Goal: Transaction & Acquisition: Purchase product/service

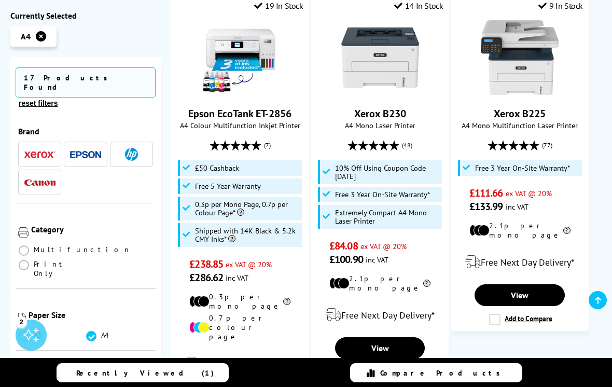
scroll to position [286, 0]
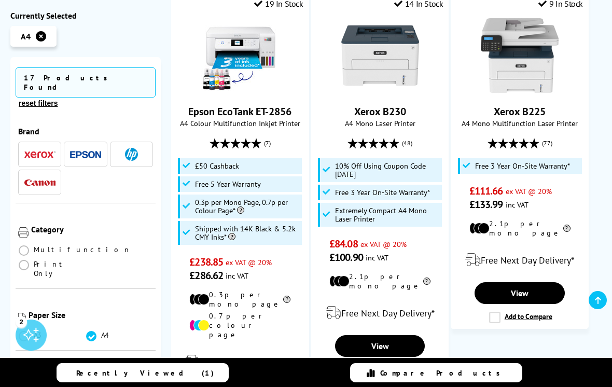
click at [102, 226] on div "Category Multifunction Print Only" at bounding box center [86, 246] width 140 height 86
click at [31, 259] on label at bounding box center [24, 268] width 13 height 19
click at [34, 261] on Only "radio" at bounding box center [34, 261] width 0 height 0
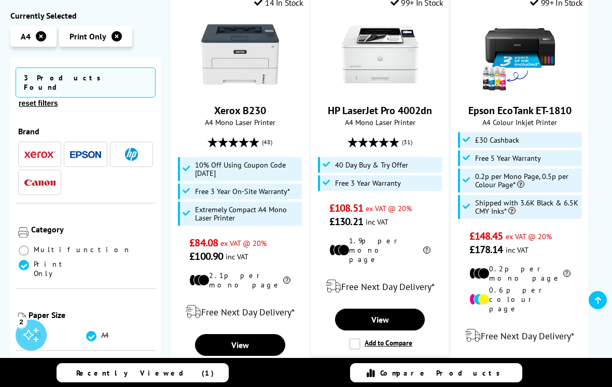
scroll to position [61, 0]
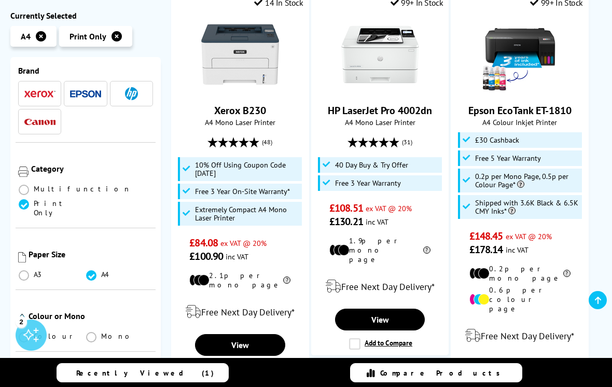
click at [19, 332] on ul "Colour Mono" at bounding box center [85, 339] width 135 height 15
click at [25, 332] on span at bounding box center [24, 337] width 10 height 10
click at [34, 333] on input "radio" at bounding box center [34, 333] width 0 height 0
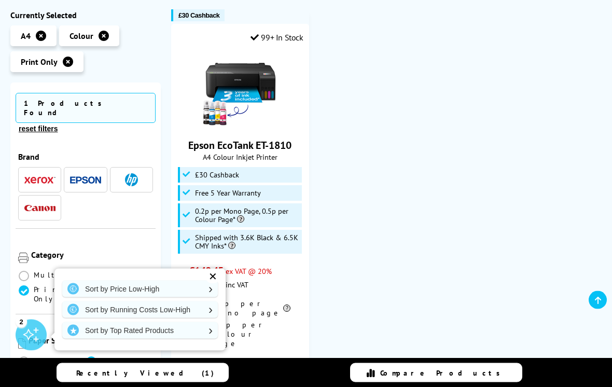
scroll to position [252, 0]
click at [244, 96] on img at bounding box center [240, 89] width 78 height 78
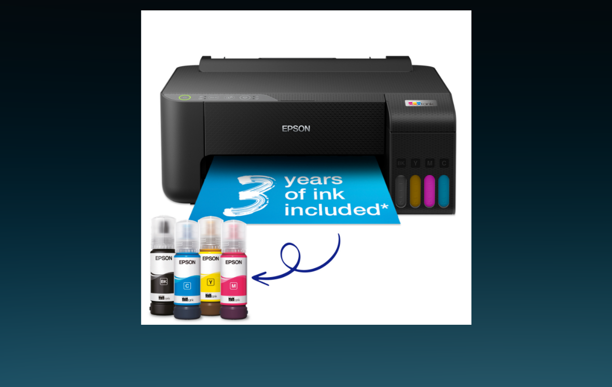
scroll to position [302, 0]
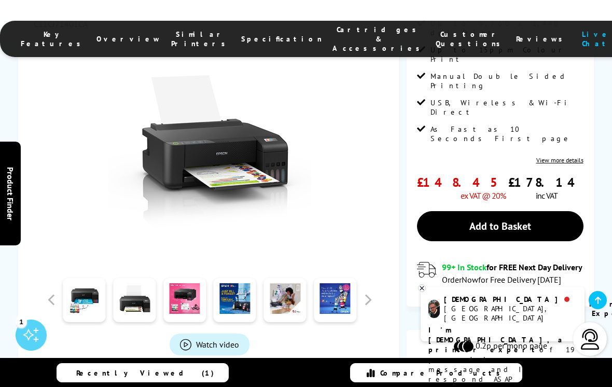
click at [296, 385] on div "Recently Viewed (1) Compare Products" at bounding box center [306, 373] width 612 height 30
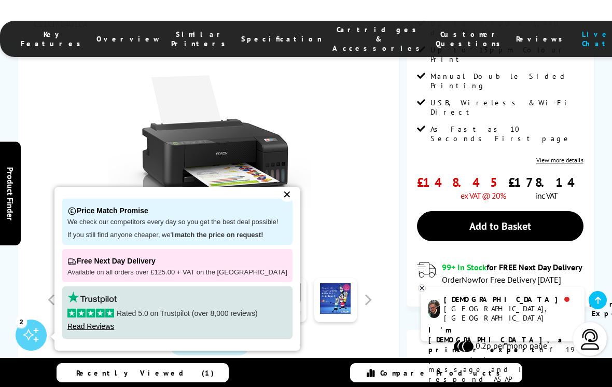
click at [310, 274] on div at bounding box center [335, 300] width 50 height 52
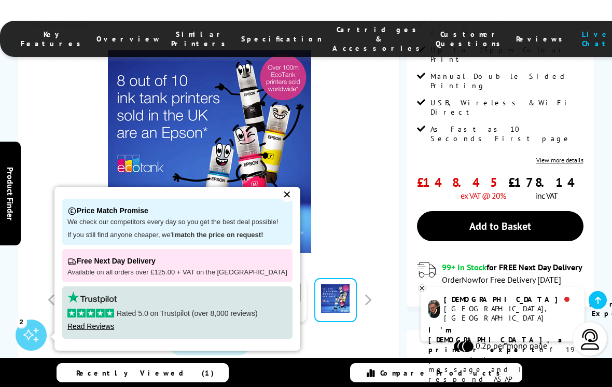
click at [280, 202] on div "✕" at bounding box center [287, 194] width 15 height 15
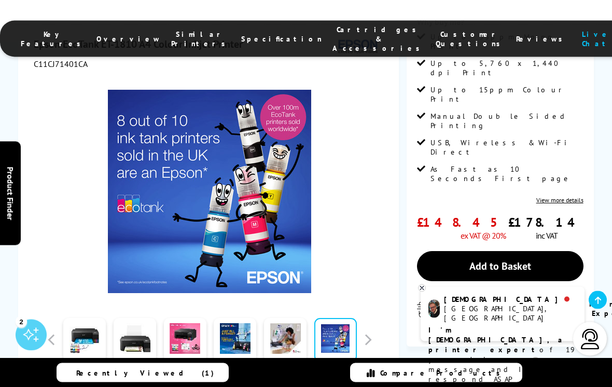
scroll to position [262, 0]
